Goal: Task Accomplishment & Management: Manage account settings

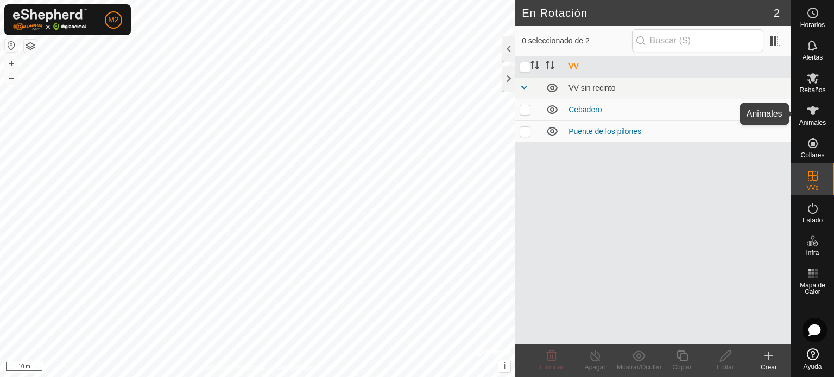
click at [814, 112] on icon at bounding box center [813, 110] width 12 height 9
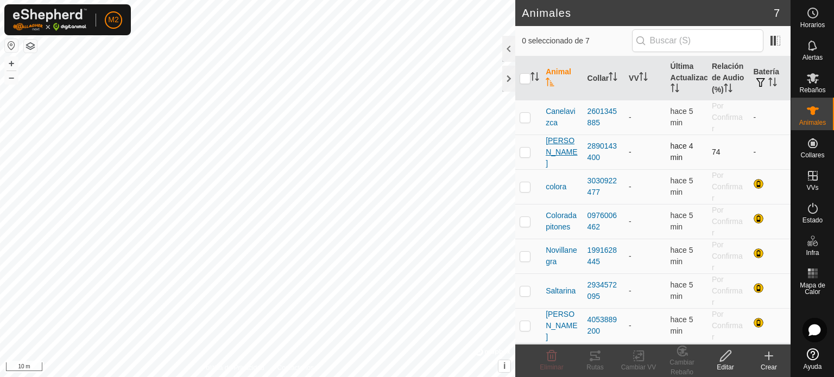
click at [558, 149] on span "[PERSON_NAME]" at bounding box center [561, 152] width 33 height 34
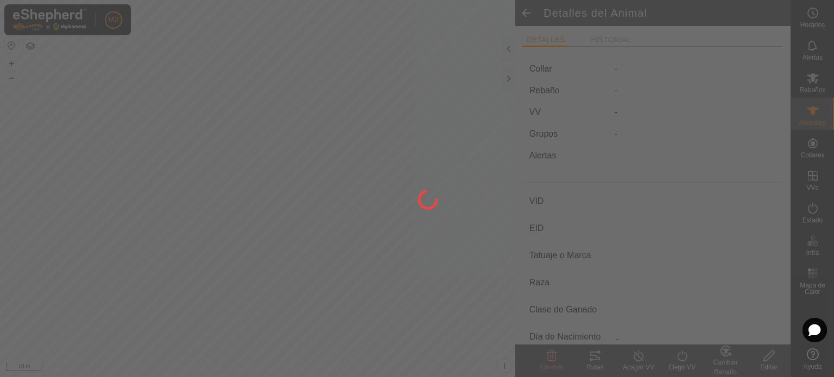
type input "[PERSON_NAME]"
type input "-"
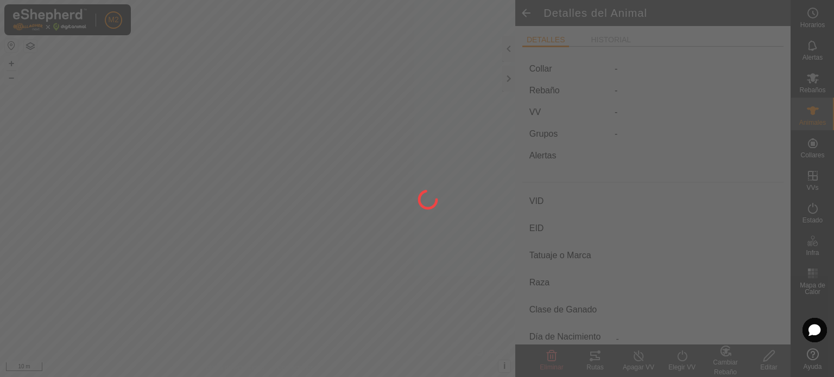
type input "0 kg"
type input "-"
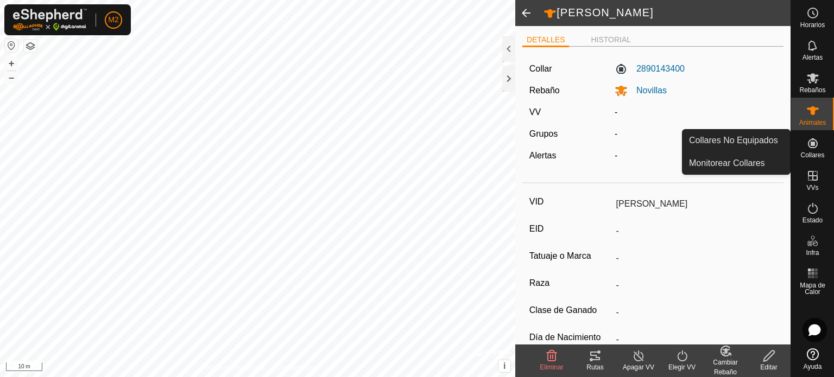
click at [822, 149] on div "Collares" at bounding box center [812, 146] width 43 height 33
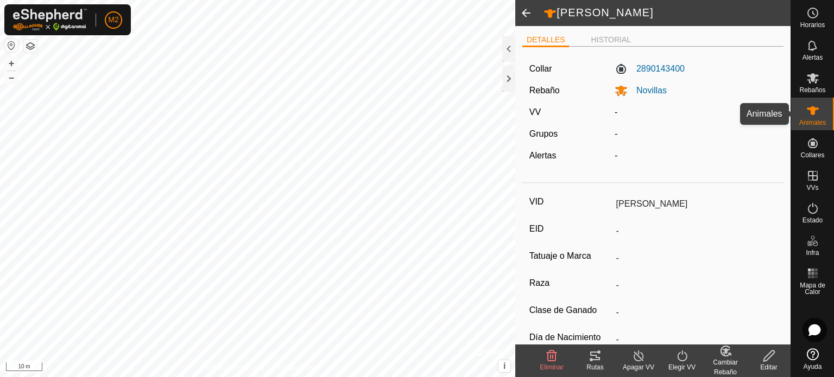
click at [806, 112] on icon at bounding box center [812, 110] width 13 height 13
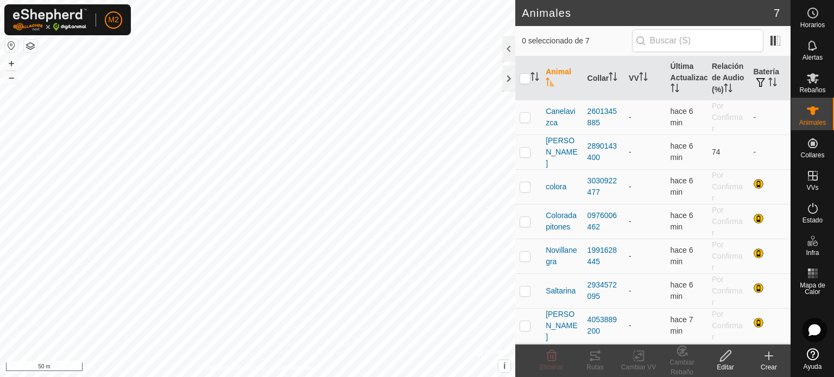
click at [599, 377] on html "M2 Horarios Alertas Rebaños Animales Collares VVs Estado Infra Mapa de Calor Ay…" at bounding box center [417, 188] width 834 height 377
click at [262, 0] on html "M2 Horarios Alertas Rebaños Animales Collares VVs Estado Infra Mapa de Calor Ay…" at bounding box center [417, 188] width 834 height 377
click at [232, 0] on html "M2 Horarios Alertas Rebaños Animales Collares VVs Estado Infra Mapa de Calor Ay…" at bounding box center [417, 188] width 834 height 377
click at [762, 85] on span "button" at bounding box center [760, 82] width 9 height 9
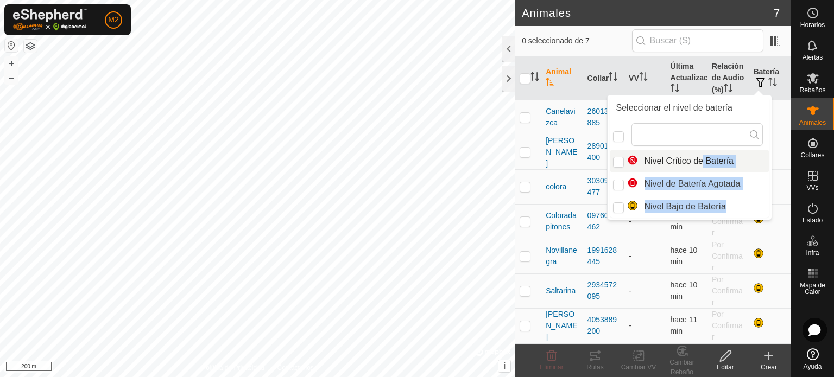
drag, startPoint x: 705, startPoint y: 200, endPoint x: 703, endPoint y: 162, distance: 37.5
click at [703, 162] on ul "Nivel Crítico de Batería Nivel de Batería [PERSON_NAME] Bajo de Batería" at bounding box center [690, 183] width 160 height 67
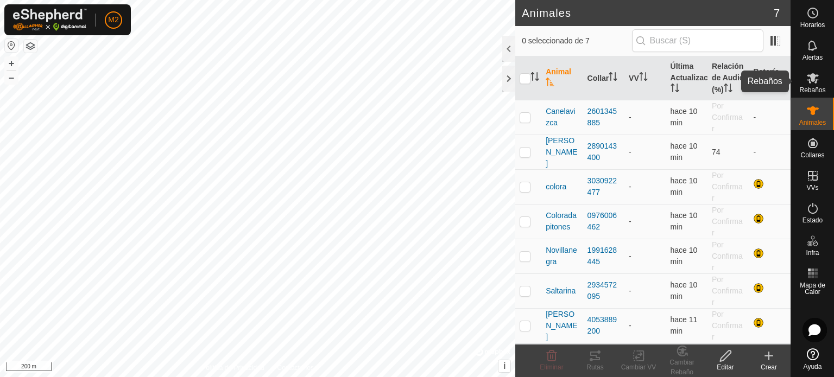
click at [814, 83] on icon at bounding box center [812, 78] width 13 height 13
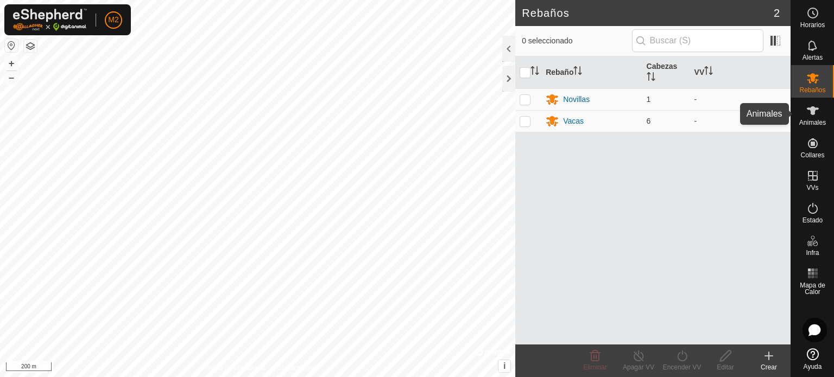
click at [814, 111] on icon at bounding box center [813, 110] width 12 height 9
